Goal: Information Seeking & Learning: Compare options

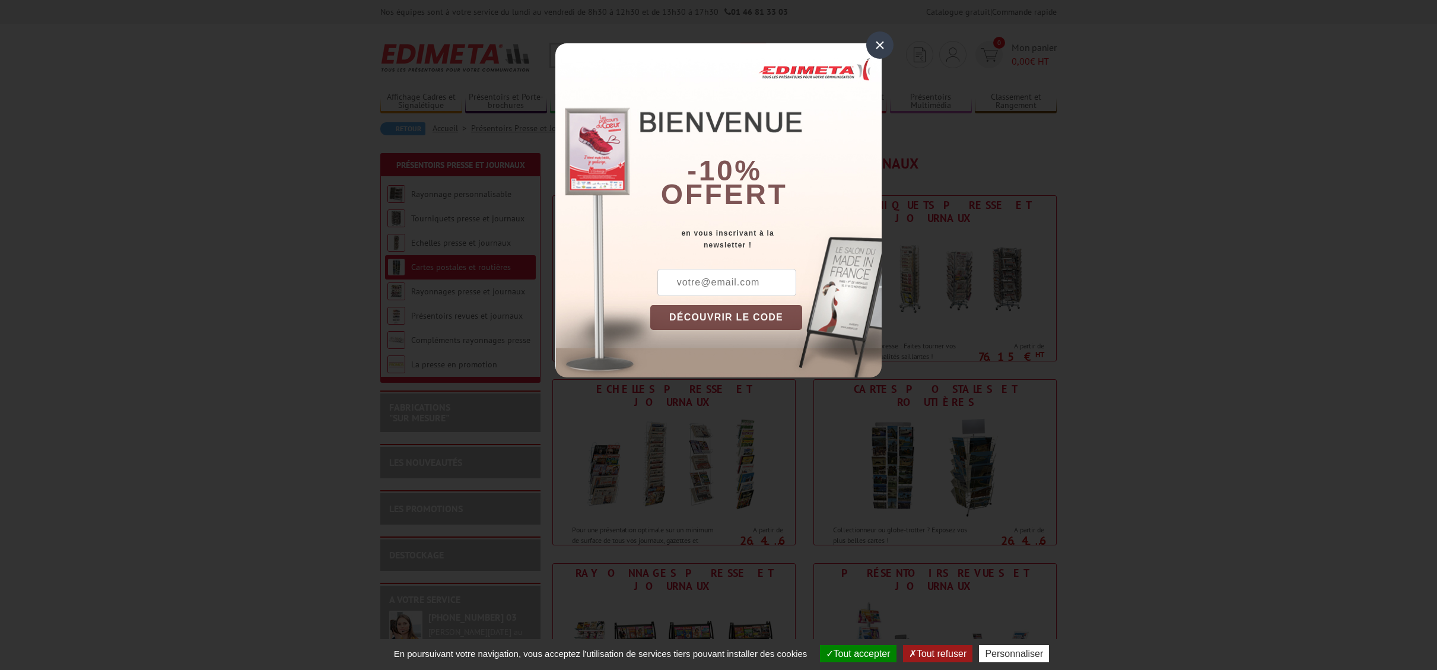
click at [874, 45] on div "×" at bounding box center [879, 44] width 27 height 27
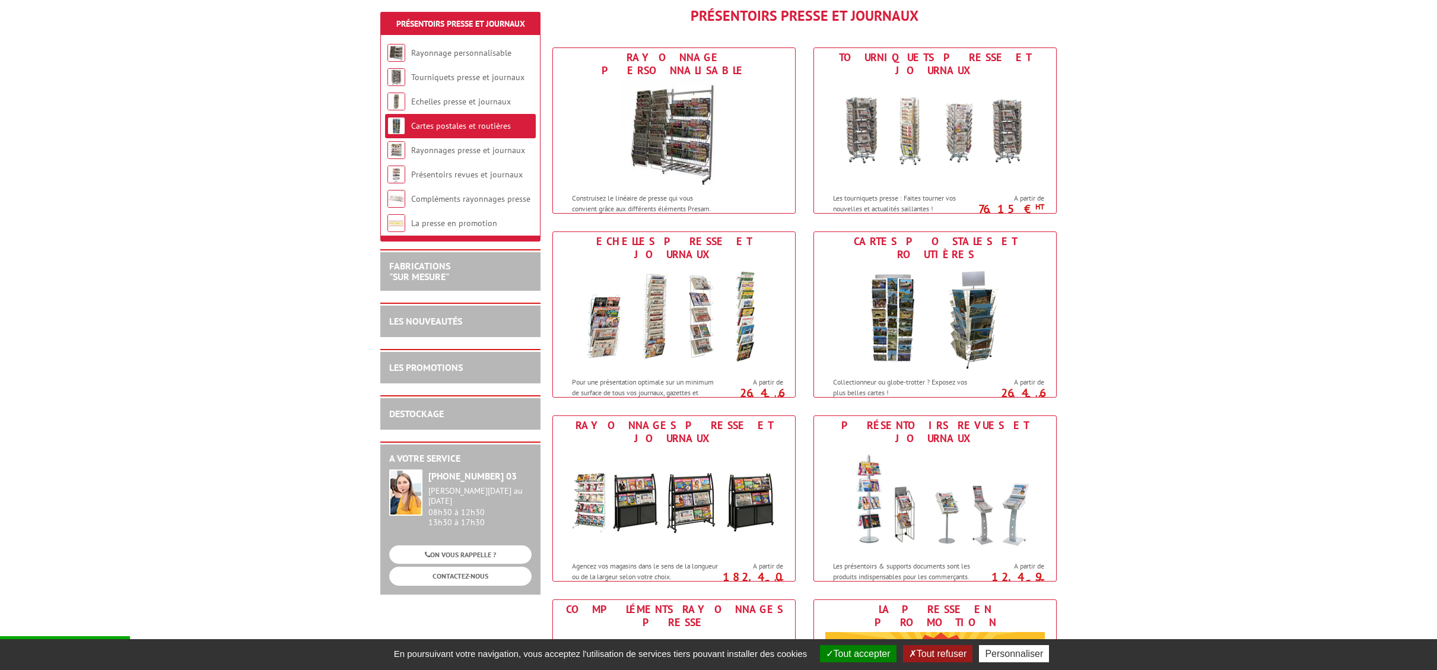
scroll to position [154, 0]
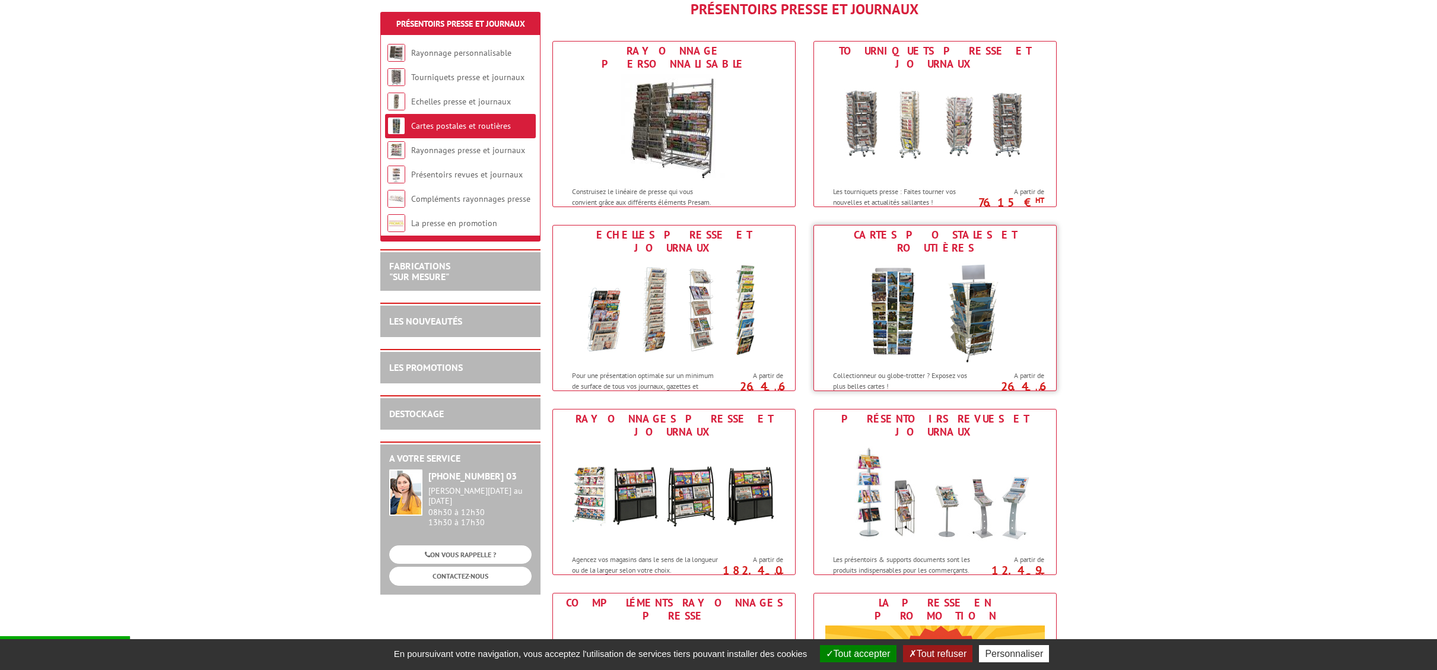
click at [981, 279] on img at bounding box center [935, 311] width 220 height 107
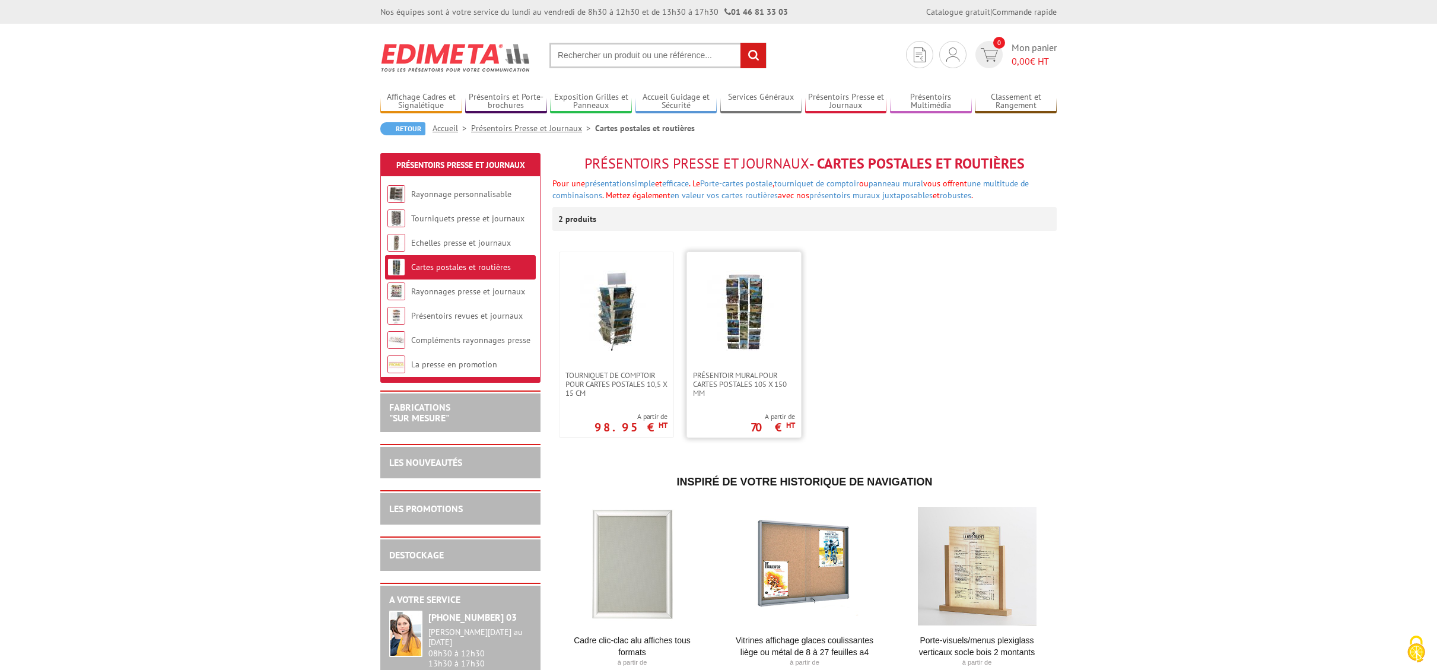
click at [765, 316] on img at bounding box center [743, 311] width 83 height 83
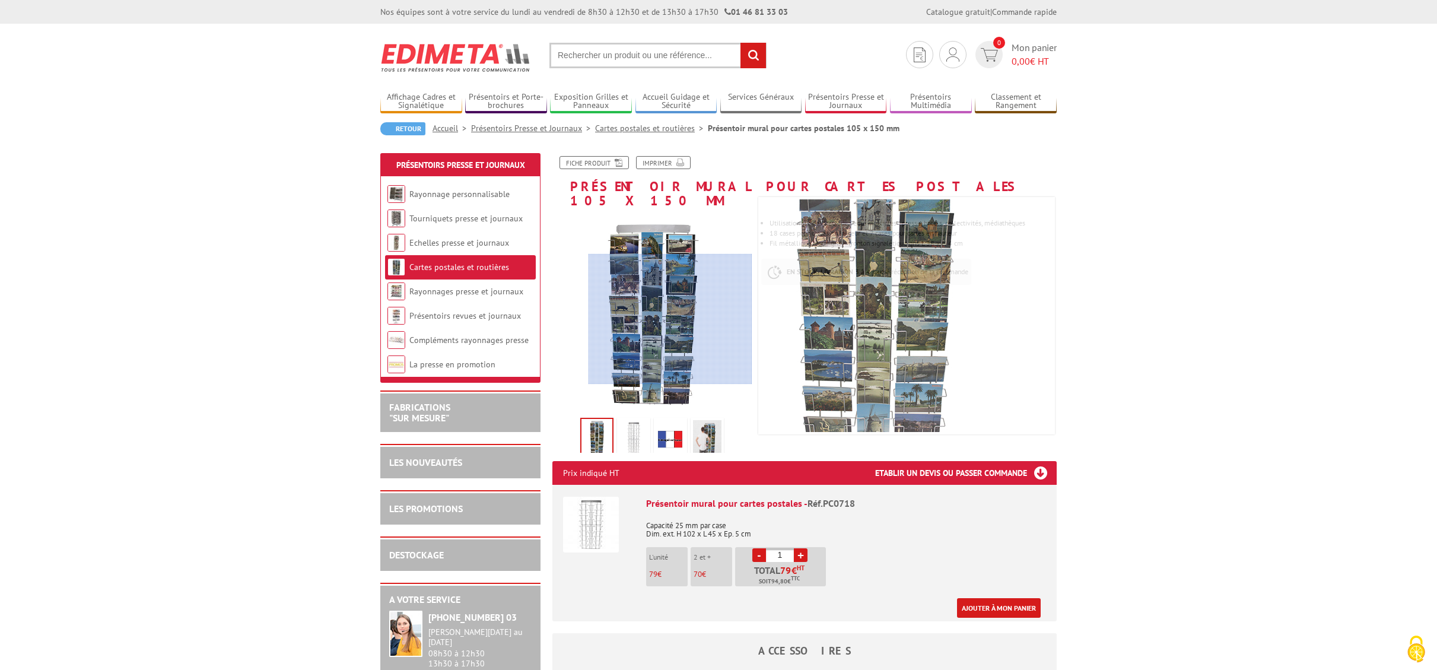
click at [672, 319] on div at bounding box center [671, 319] width 164 height 131
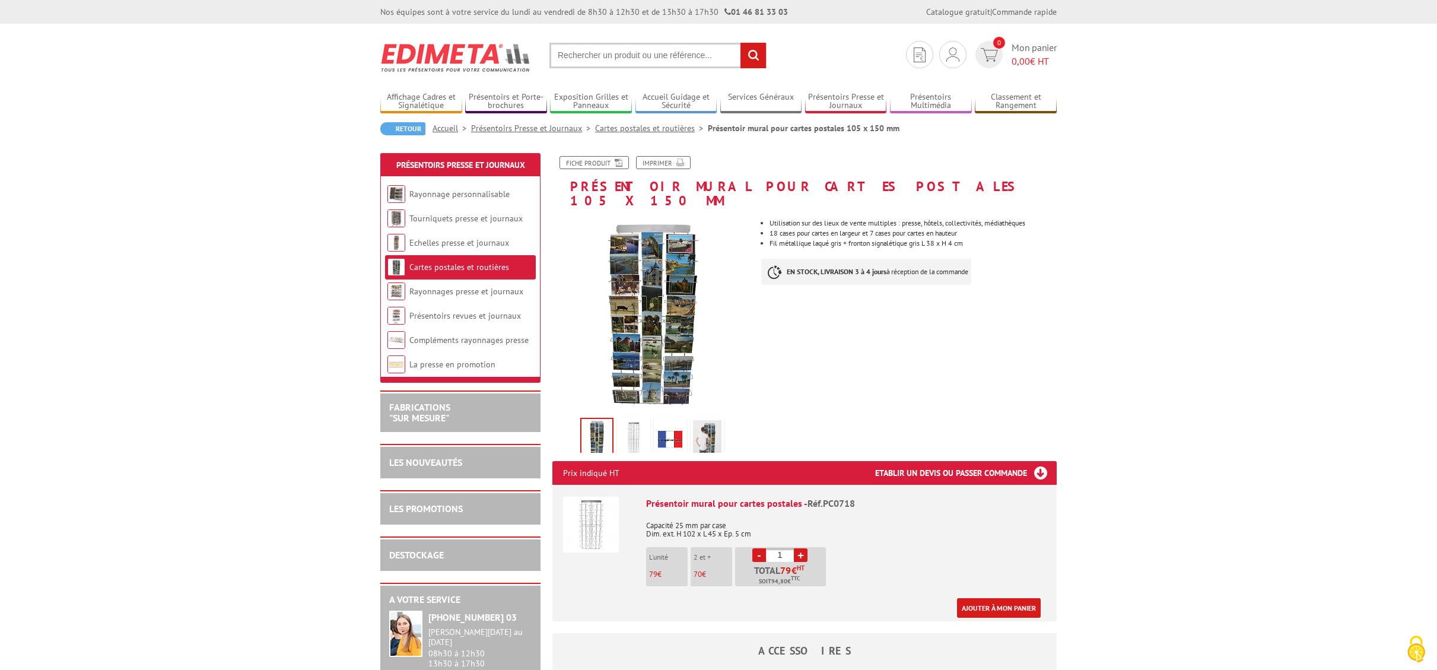
click at [707, 425] on img at bounding box center [707, 438] width 28 height 37
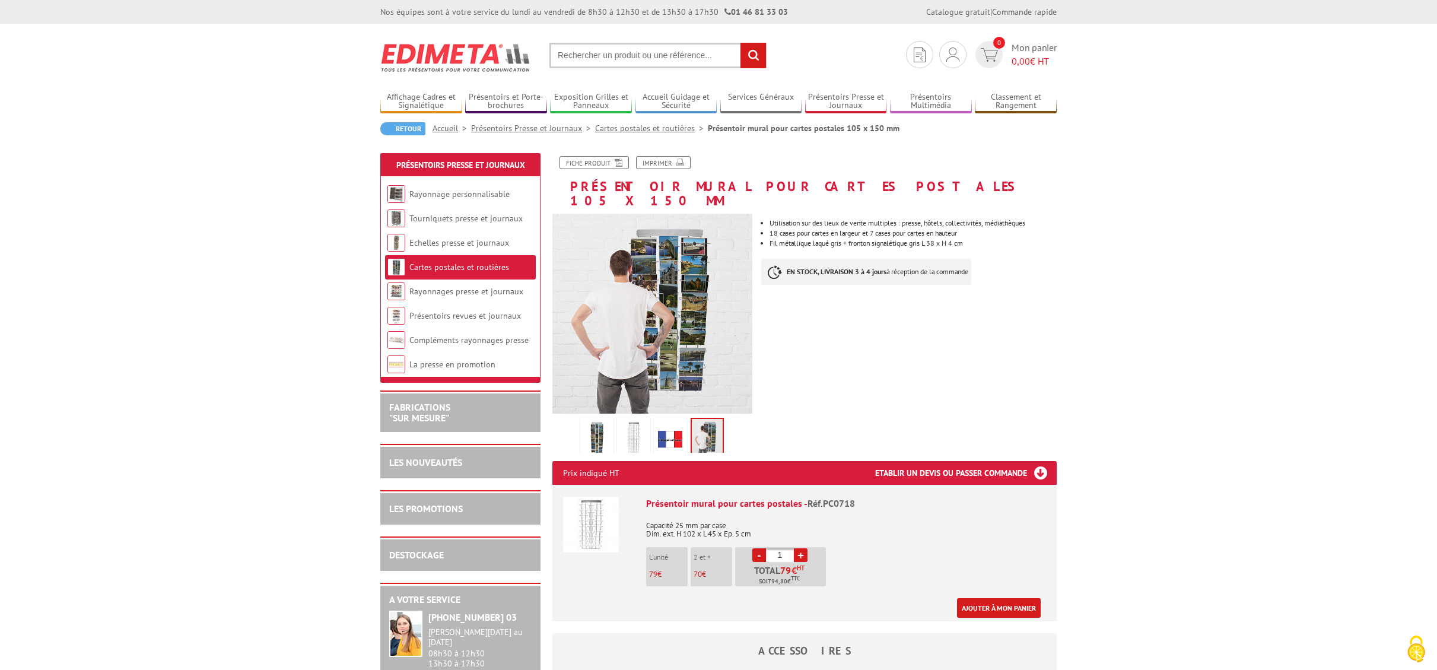
click at [605, 424] on img at bounding box center [597, 438] width 28 height 37
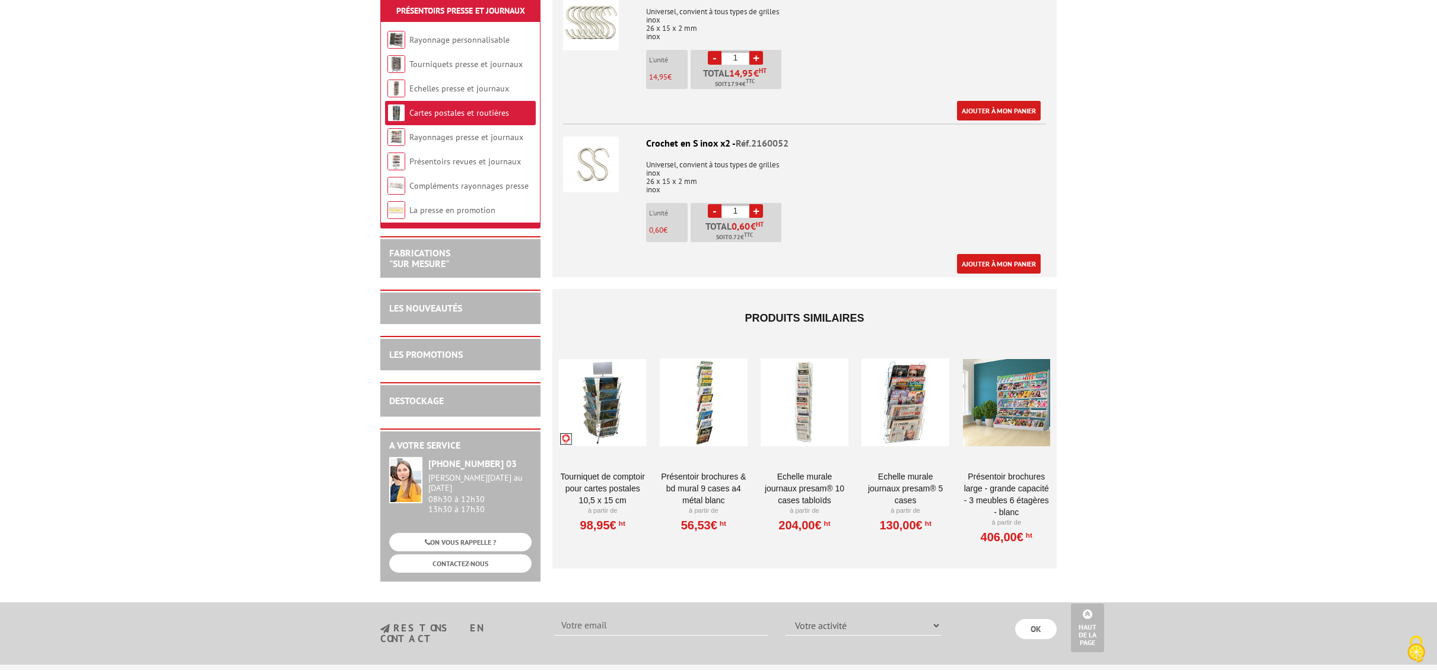
scroll to position [686, 0]
click at [608, 400] on div at bounding box center [602, 401] width 87 height 119
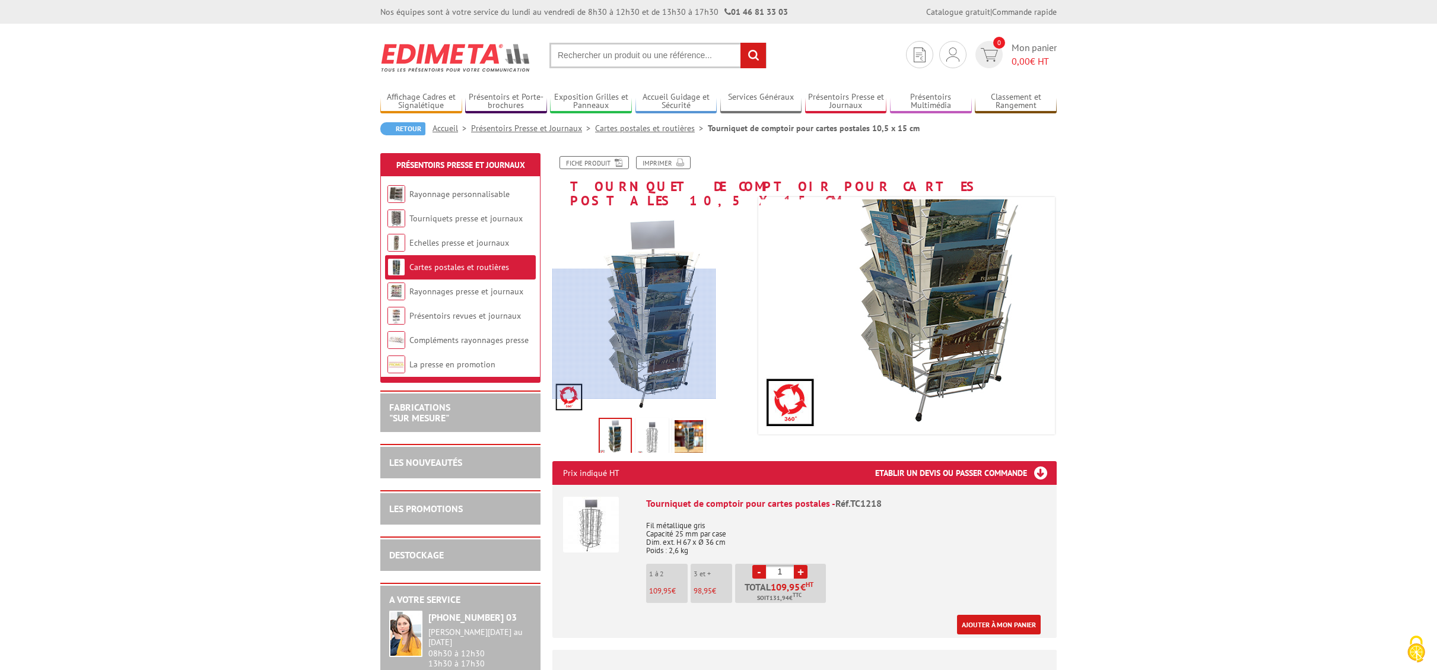
scroll to position [6, 0]
